Goal: Task Accomplishment & Management: Complete application form

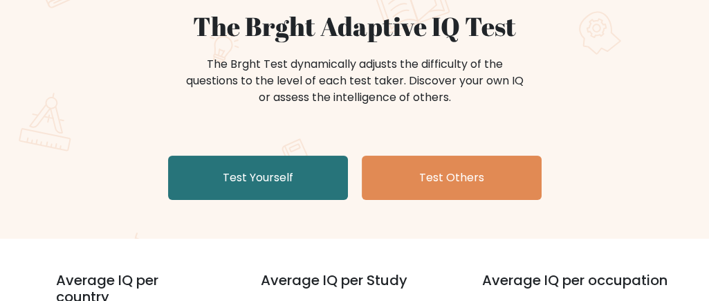
scroll to position [134, 0]
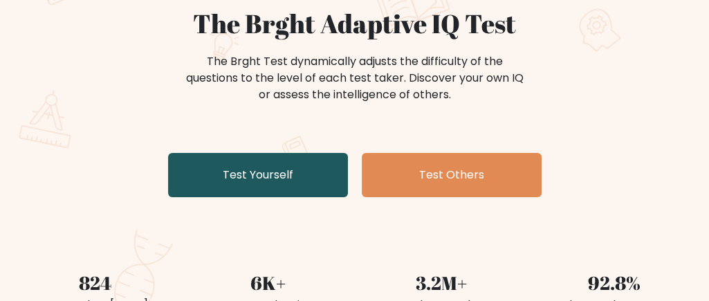
click at [274, 163] on link "Test Yourself" at bounding box center [258, 175] width 180 height 44
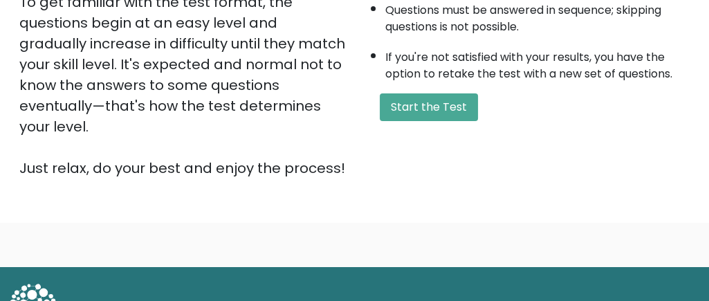
scroll to position [366, 0]
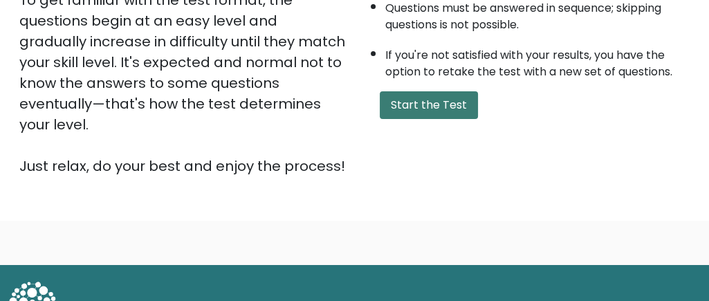
click at [427, 104] on button "Start the Test" at bounding box center [429, 105] width 98 height 28
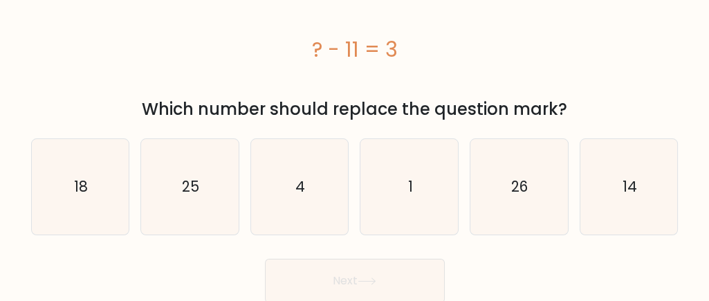
scroll to position [35, 0]
click at [627, 183] on text "14" at bounding box center [629, 186] width 15 height 20
click at [355, 120] on input "f. 14" at bounding box center [355, 117] width 1 height 3
radio input "true"
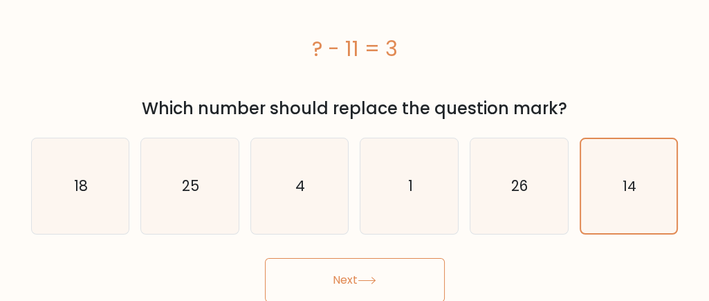
click at [404, 284] on button "Next" at bounding box center [355, 280] width 180 height 44
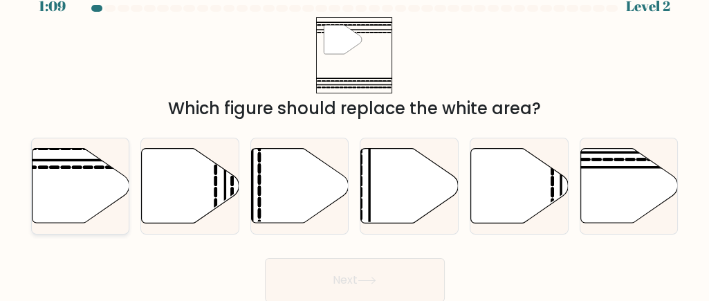
click at [76, 178] on icon at bounding box center [80, 185] width 97 height 75
click at [355, 133] on input "a." at bounding box center [355, 131] width 1 height 3
radio input "true"
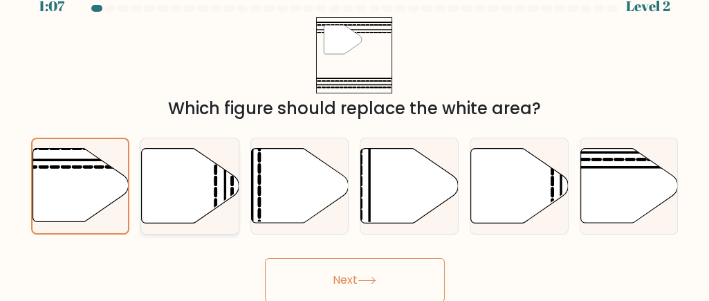
click at [265, 258] on button "Next" at bounding box center [355, 280] width 180 height 44
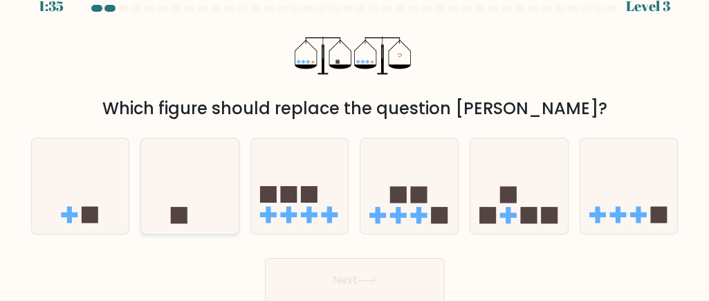
click at [174, 204] on icon at bounding box center [189, 185] width 97 height 81
click at [355, 133] on input "b." at bounding box center [355, 131] width 1 height 3
radio input "true"
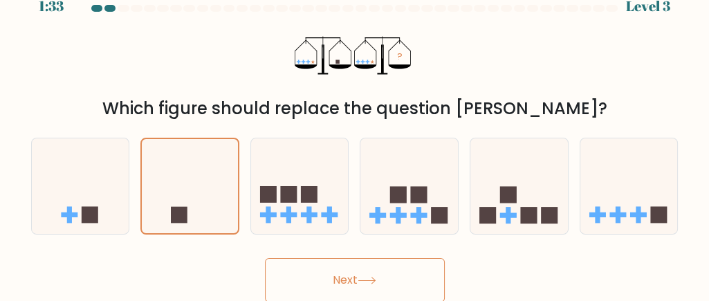
click at [282, 272] on button "Next" at bounding box center [355, 280] width 180 height 44
